Goal: Check status: Check status

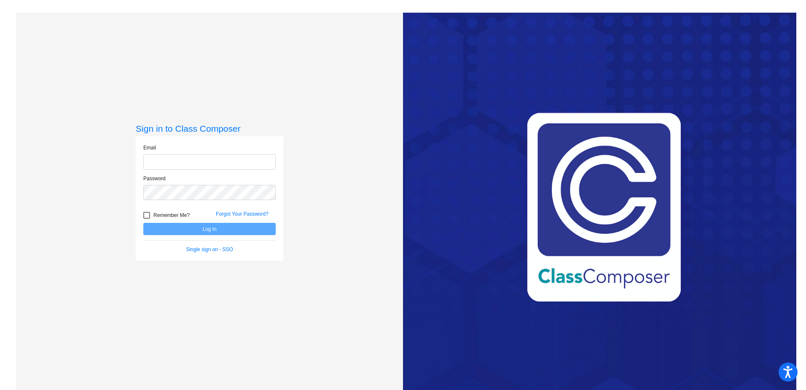
type input "[EMAIL_ADDRESS][DOMAIN_NAME]"
click at [220, 231] on button "Log In" at bounding box center [209, 229] width 132 height 12
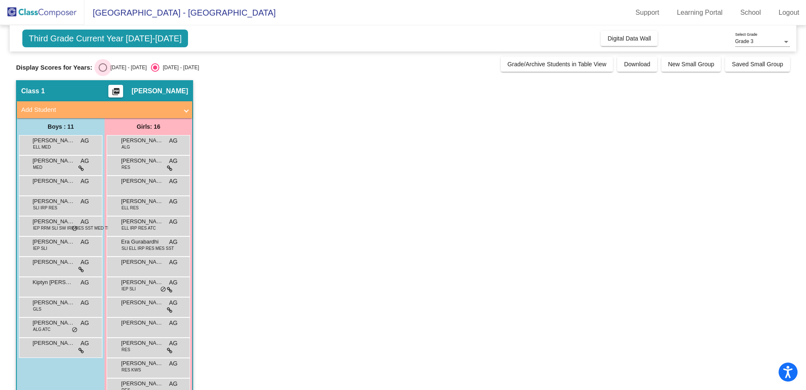
click at [99, 67] on div "Select an option" at bounding box center [103, 67] width 8 height 8
click at [102, 72] on input "[DATE] - [DATE]" at bounding box center [102, 72] width 0 height 0
radio input "true"
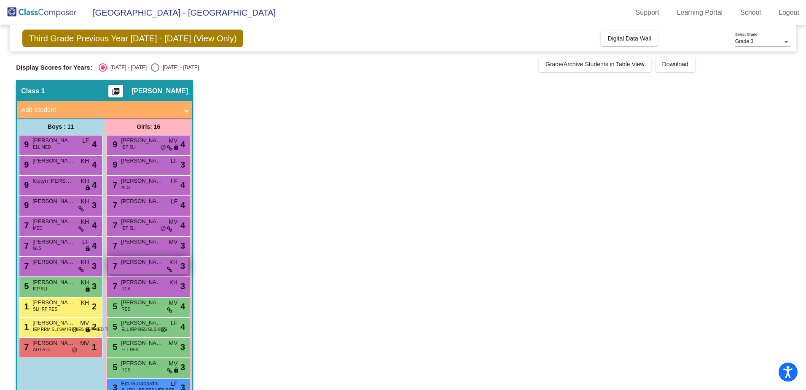
click at [139, 264] on span "[PERSON_NAME]" at bounding box center [142, 262] width 42 height 8
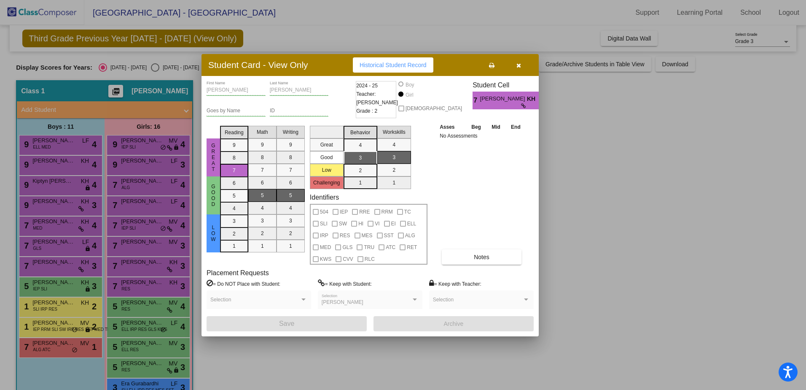
click at [519, 65] on icon "button" at bounding box center [518, 65] width 5 height 6
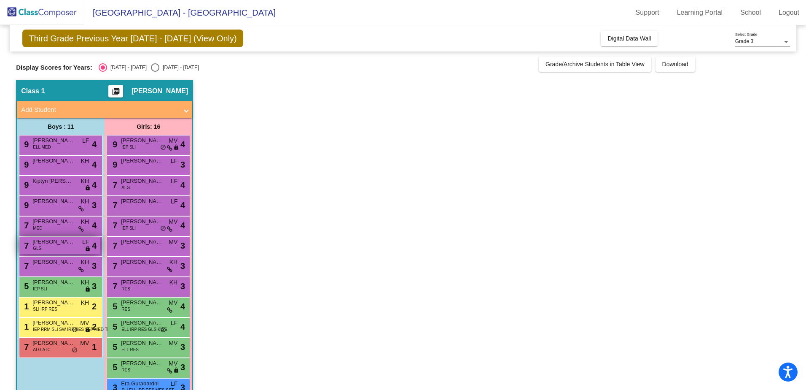
click at [62, 245] on span "[PERSON_NAME]" at bounding box center [53, 241] width 42 height 8
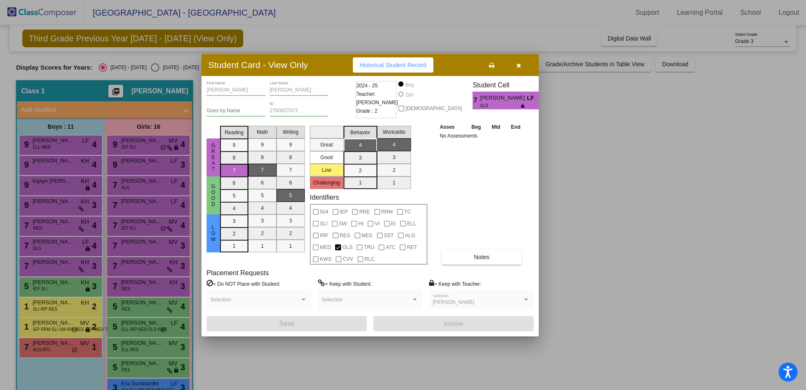
click at [519, 67] on icon "button" at bounding box center [518, 65] width 5 height 6
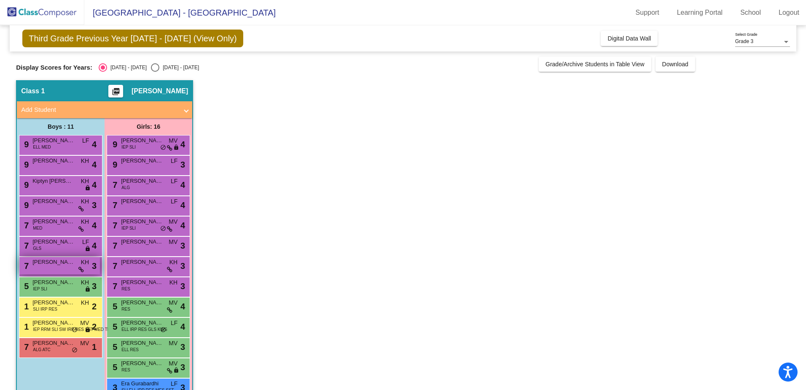
click at [56, 266] on div "7 [PERSON_NAME] KH lock do_not_disturb_alt 3" at bounding box center [59, 265] width 81 height 17
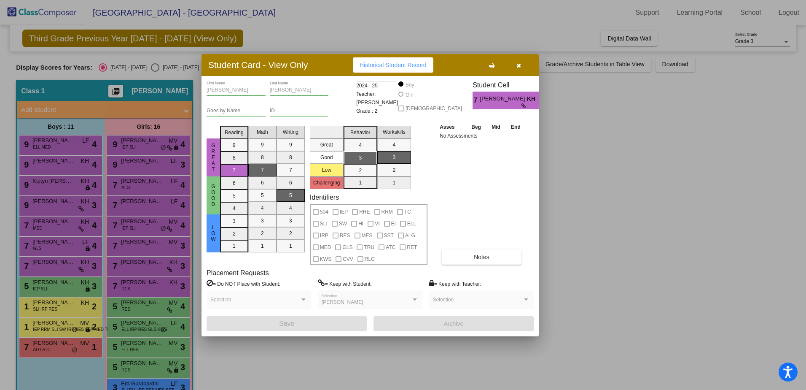
click at [518, 64] on icon "button" at bounding box center [518, 65] width 5 height 6
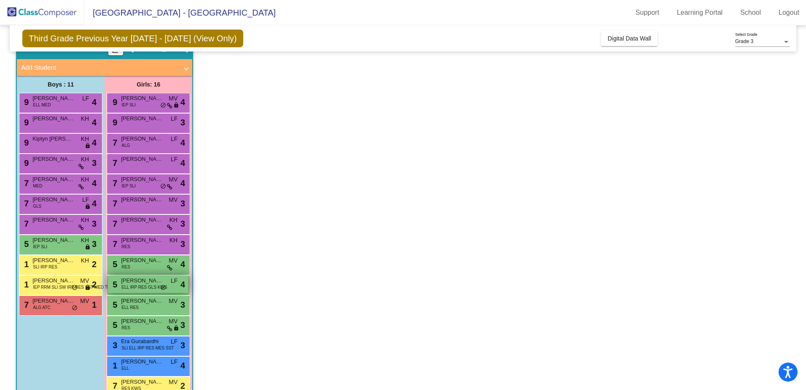
scroll to position [83, 0]
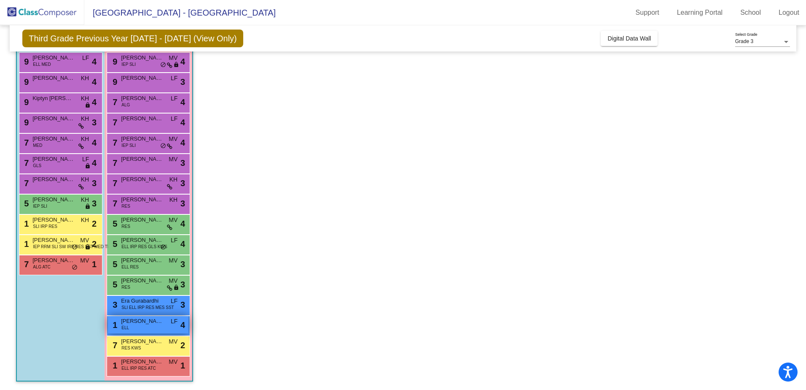
click at [153, 322] on span "[PERSON_NAME]" at bounding box center [142, 321] width 42 height 8
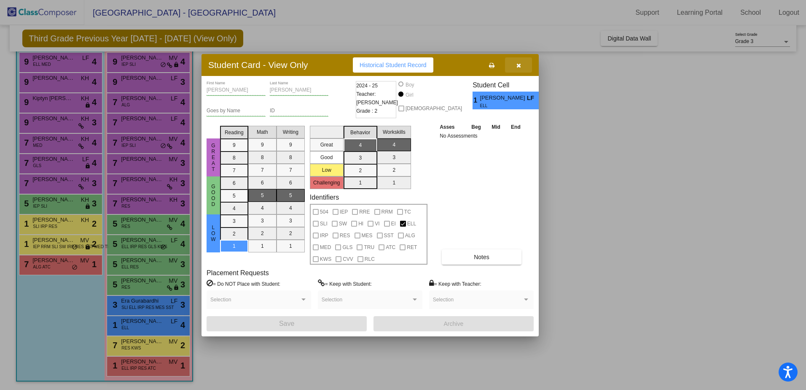
click at [519, 65] on icon "button" at bounding box center [518, 65] width 5 height 6
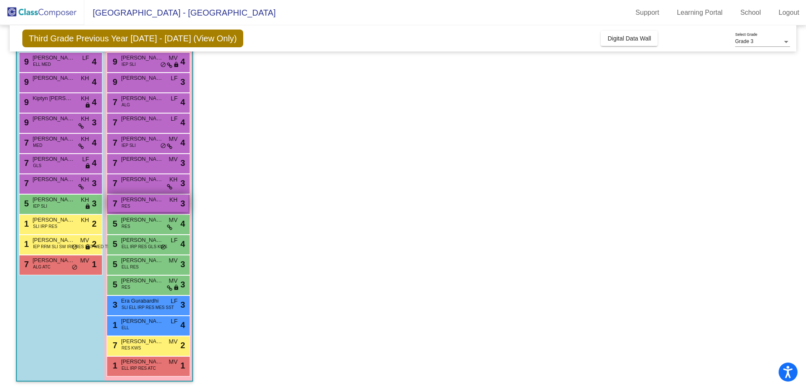
scroll to position [0, 0]
